Goal: Navigation & Orientation: Find specific page/section

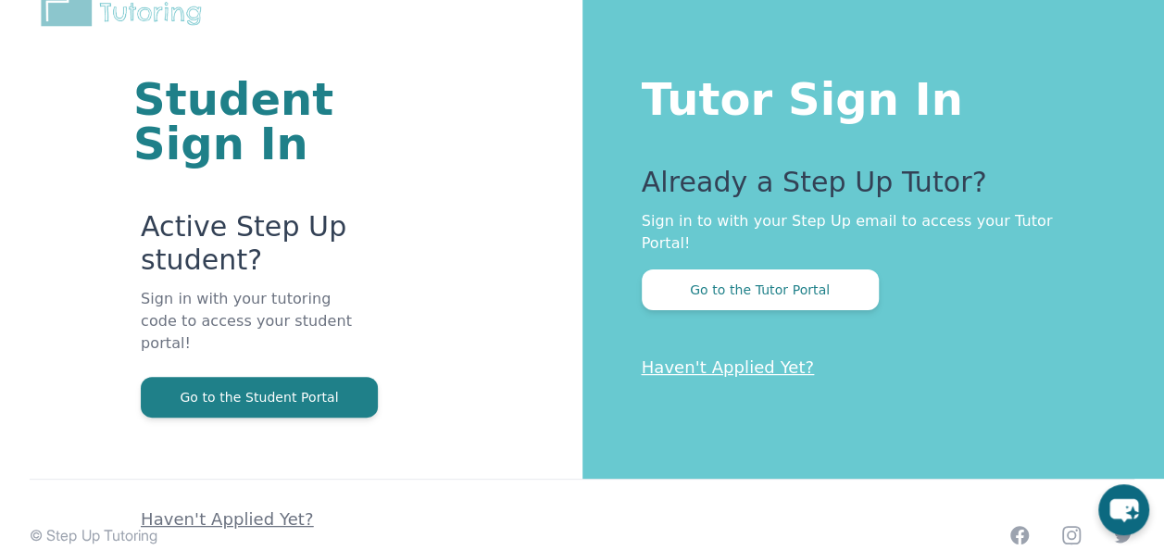
scroll to position [94, 0]
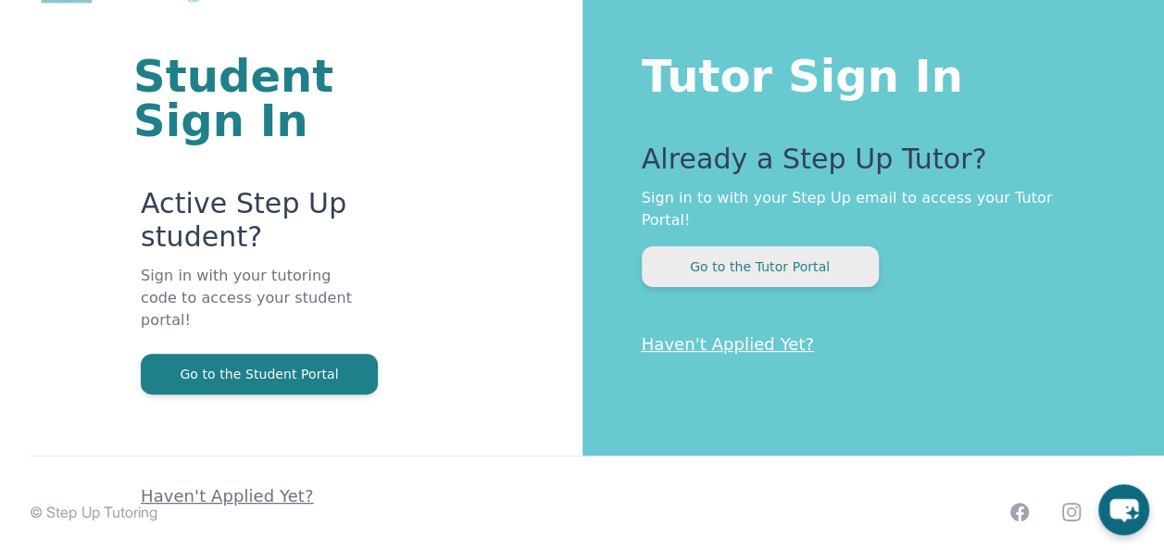
click at [750, 246] on button "Go to the Tutor Portal" at bounding box center [760, 266] width 237 height 41
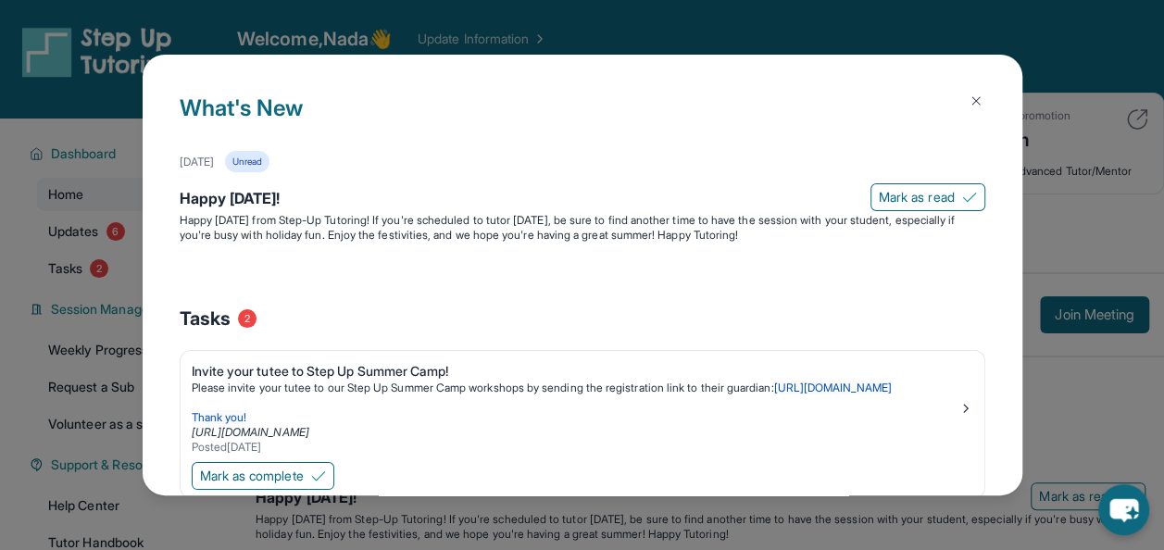
click at [969, 98] on img at bounding box center [976, 101] width 15 height 15
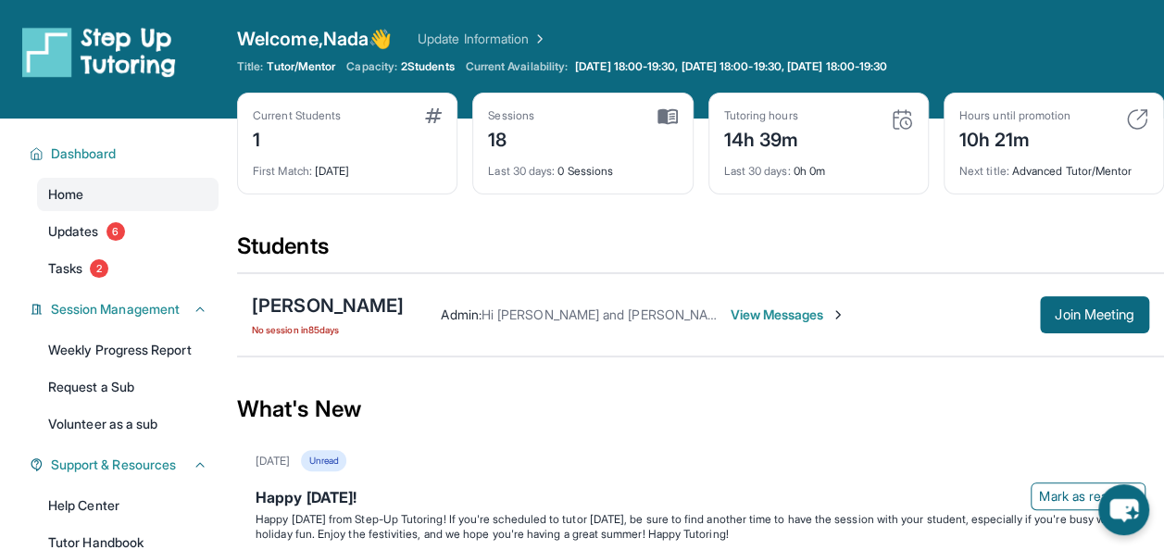
click at [814, 321] on span "View Messages" at bounding box center [788, 315] width 116 height 19
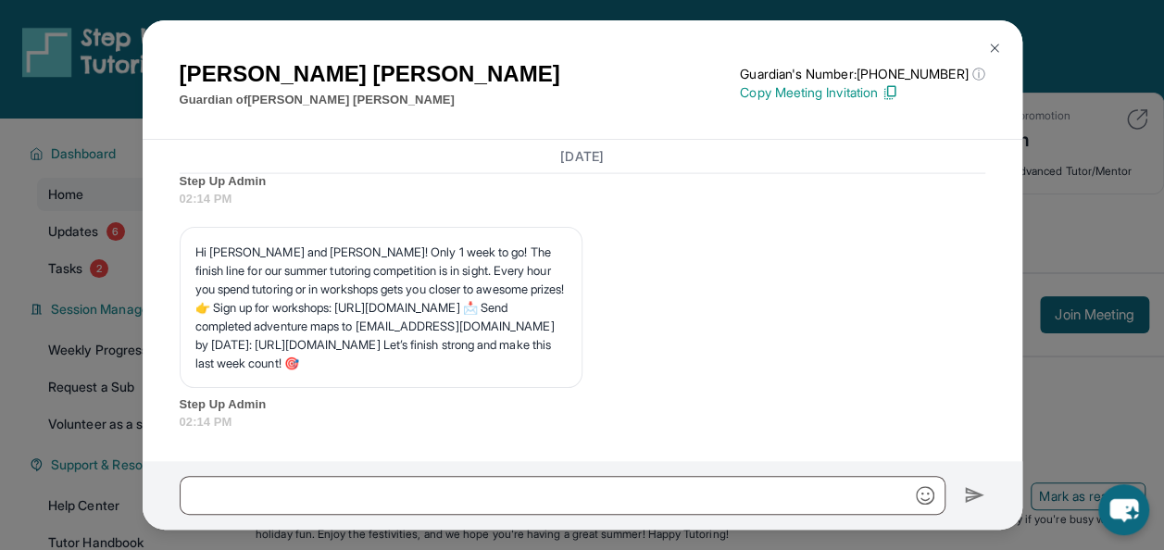
scroll to position [421, 0]
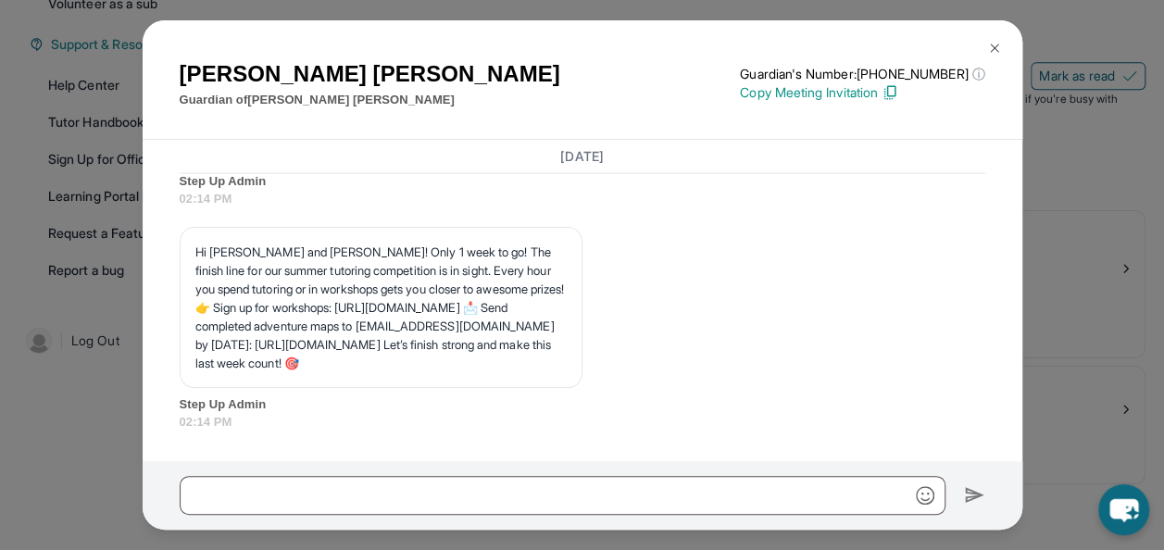
click at [991, 51] on img at bounding box center [995, 48] width 15 height 15
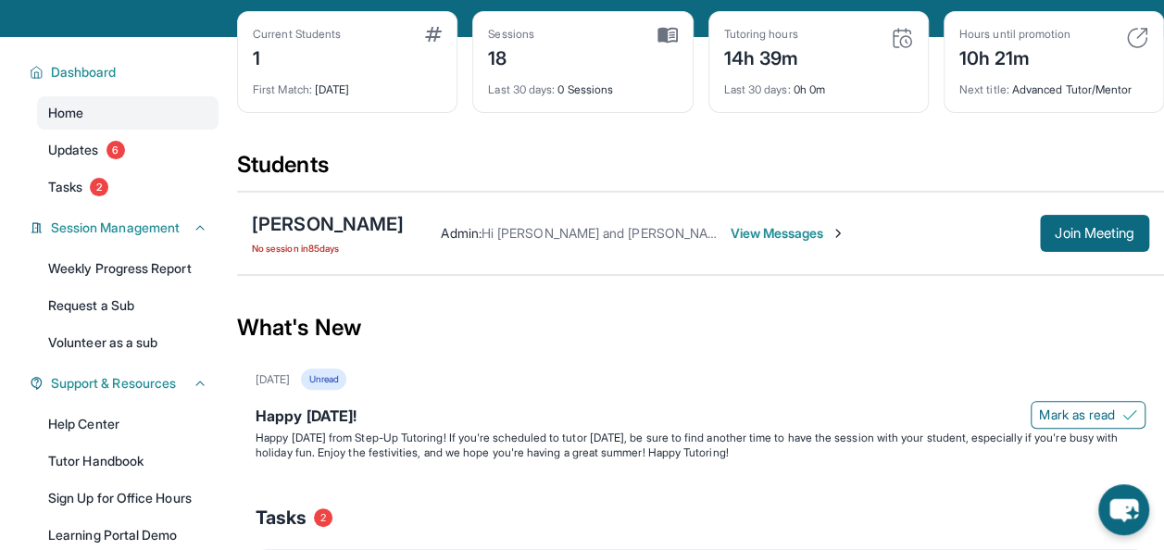
scroll to position [0, 0]
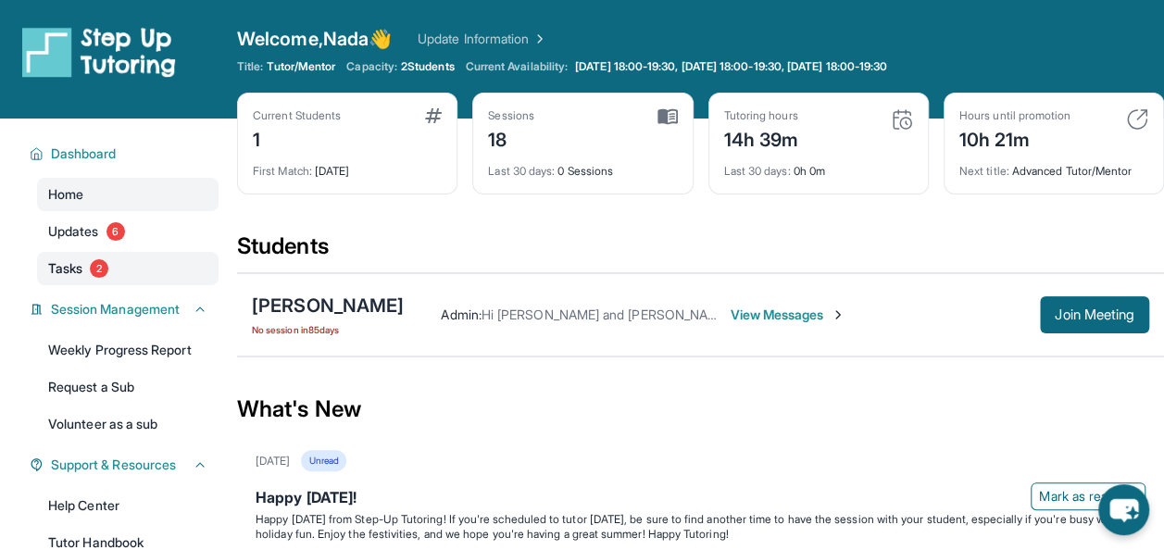
click at [100, 258] on link "Tasks 2" at bounding box center [128, 268] width 182 height 33
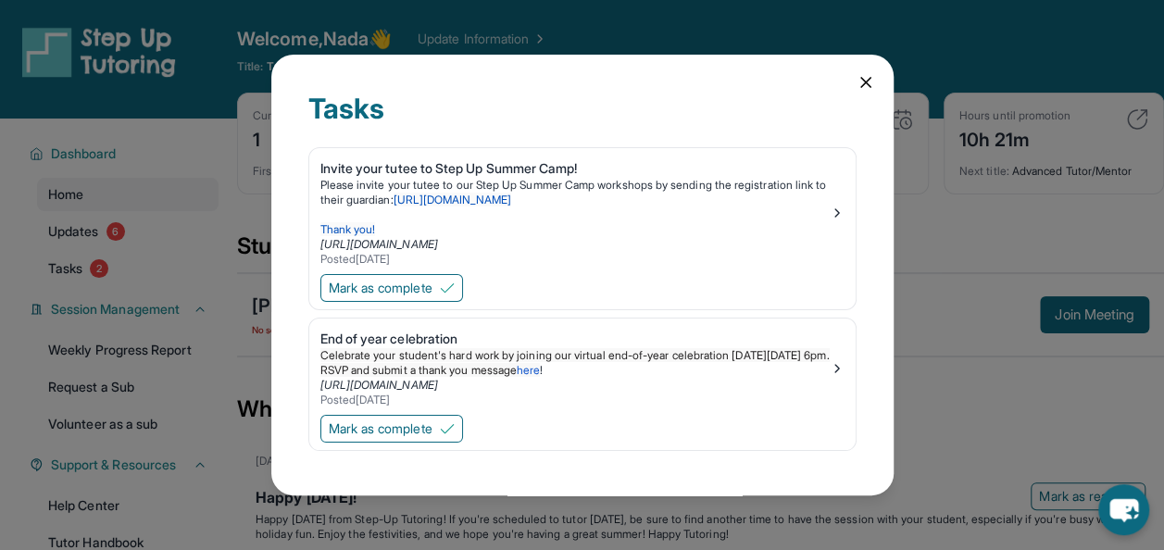
click at [867, 82] on icon at bounding box center [866, 82] width 19 height 19
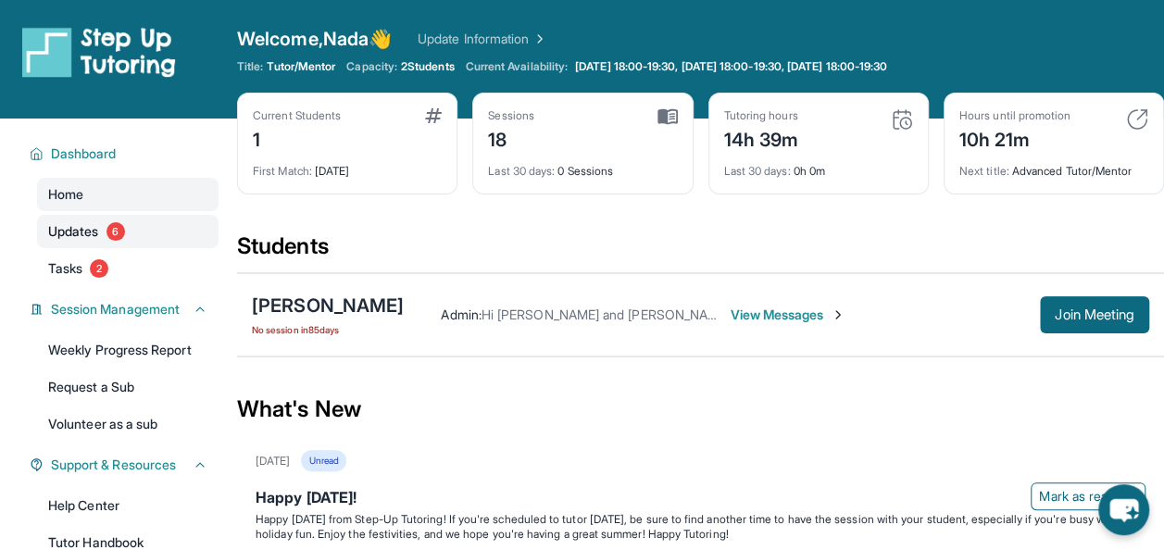
click at [198, 236] on link "Updates 6" at bounding box center [128, 231] width 182 height 33
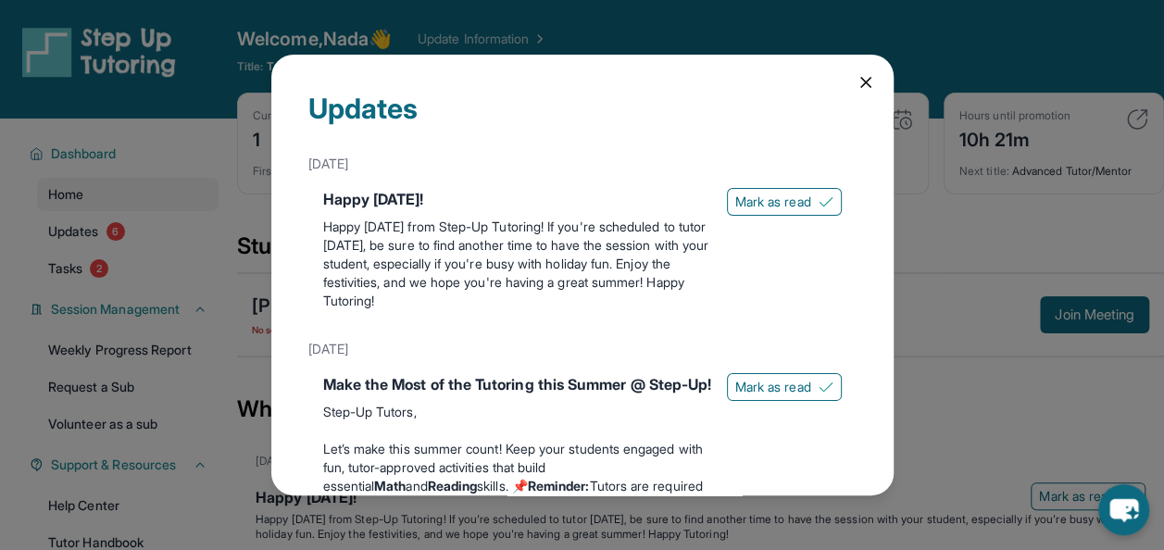
click at [862, 80] on icon at bounding box center [866, 82] width 9 height 9
